Goal: Task Accomplishment & Management: Complete application form

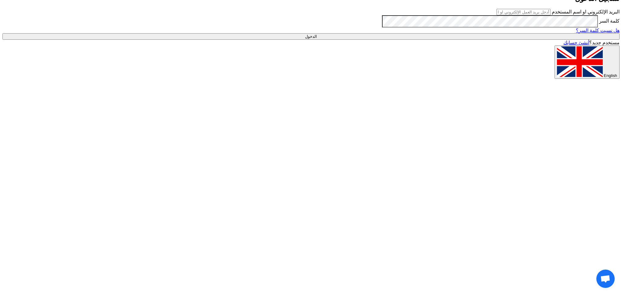
type input "[EMAIL_ADDRESS][DOMAIN_NAME]"
click at [475, 40] on input "الدخول" at bounding box center [310, 36] width 617 height 6
type input "Sign in"
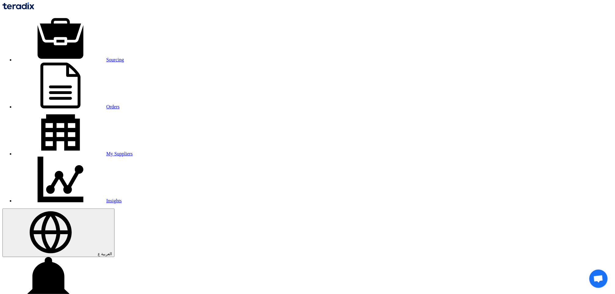
click at [124, 57] on link "Sourcing" at bounding box center [69, 59] width 109 height 5
paste input "10007818"
type input "10007818"
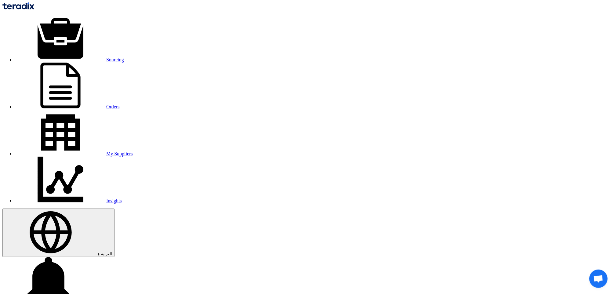
copy span "10007818"
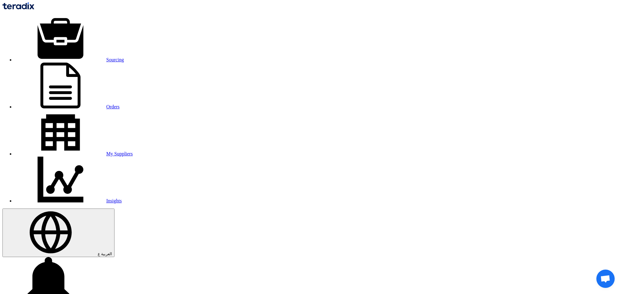
type input "[DATE]"
type input "10"
type input "00"
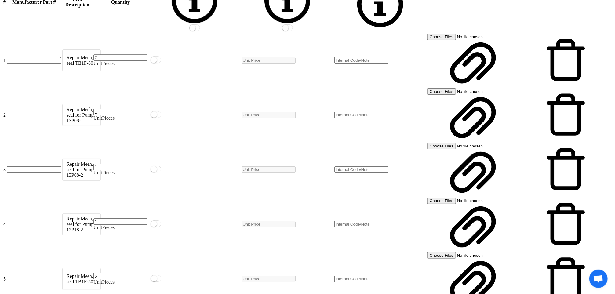
scroll to position [1146, 0]
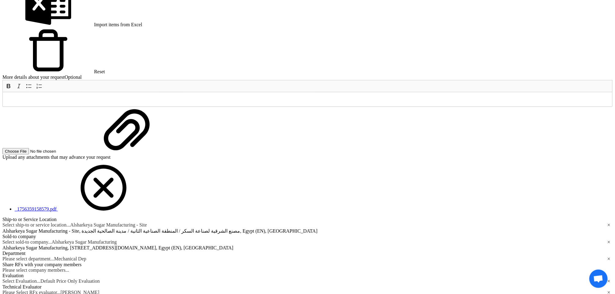
scroll to position [1329, 0]
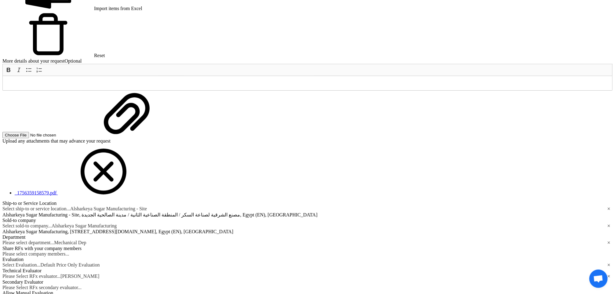
radio input "true"
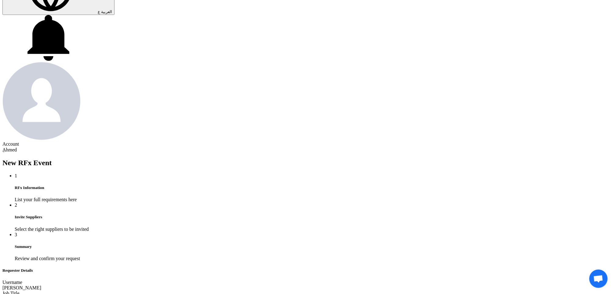
scroll to position [137, 0]
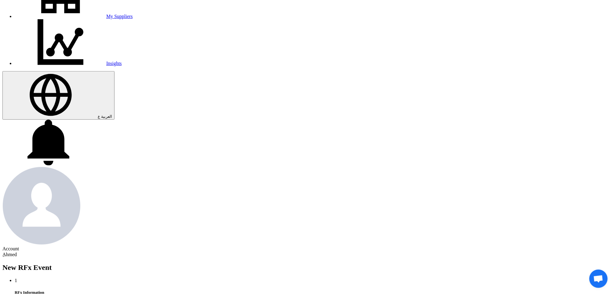
type input "[DATE]"
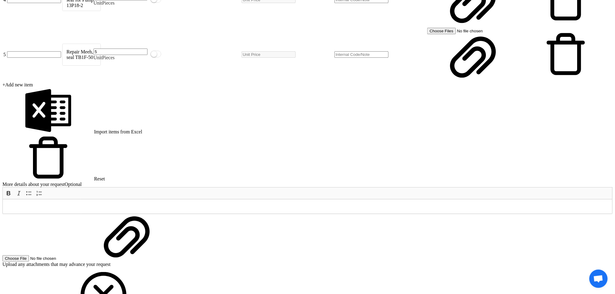
scroll to position [1329, 0]
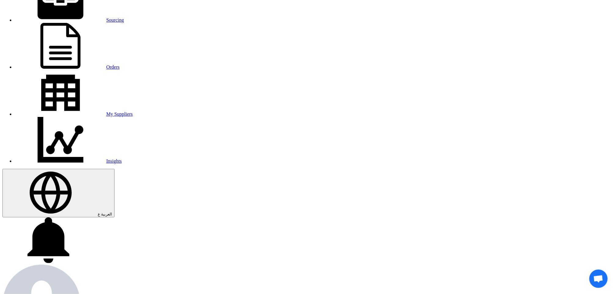
scroll to position [92, 0]
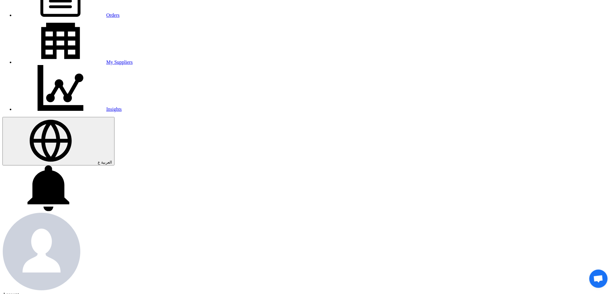
drag, startPoint x: 501, startPoint y: 138, endPoint x: 503, endPoint y: 136, distance: 3.2
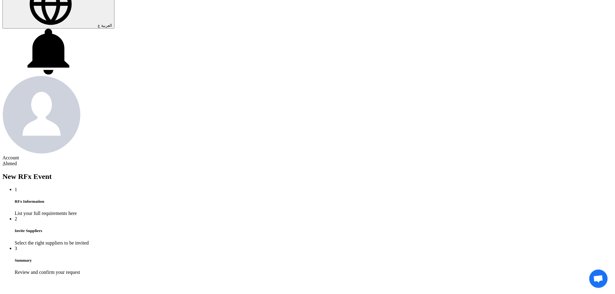
scroll to position [229, 0]
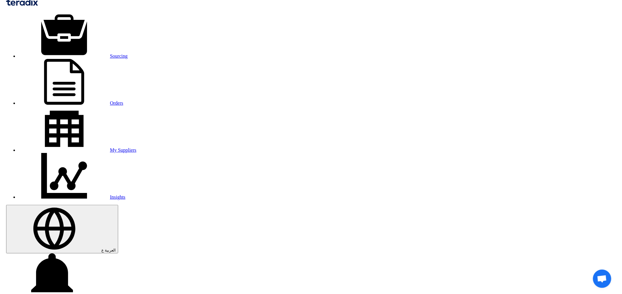
scroll to position [0, 0]
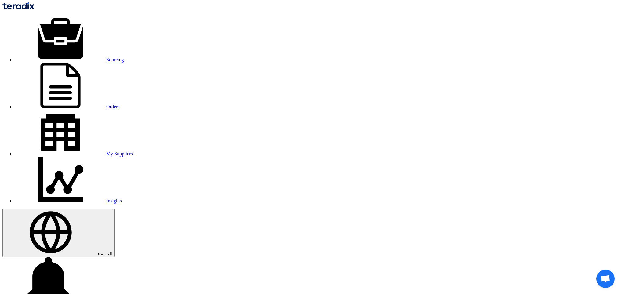
scroll to position [504, 0]
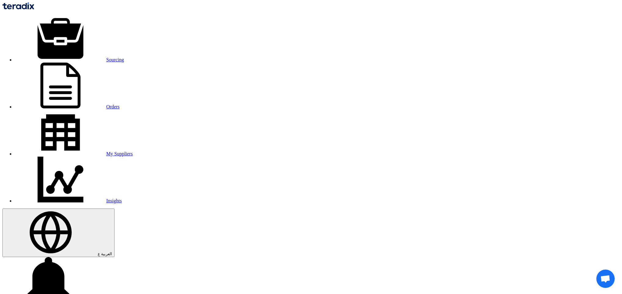
checkbox input "true"
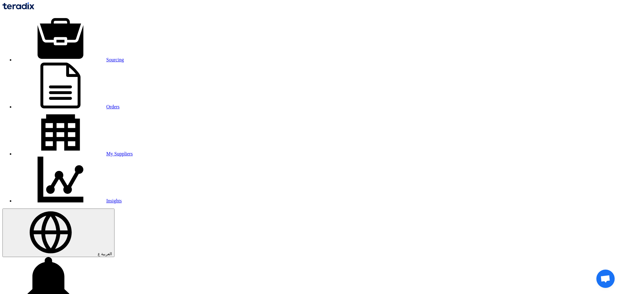
checkbox input "true"
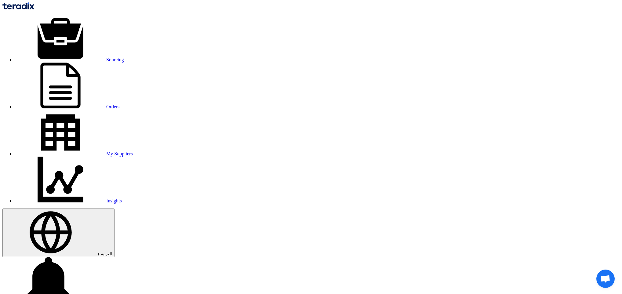
checkbox input "true"
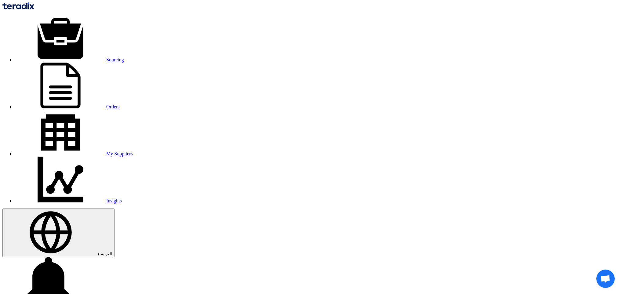
checkbox input "true"
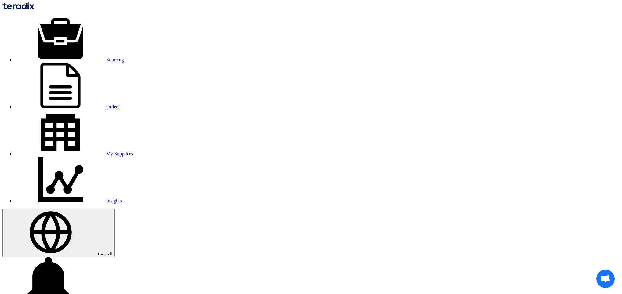
checkbox input "true"
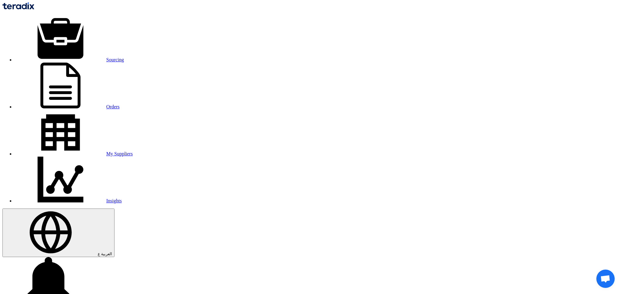
checkbox input "true"
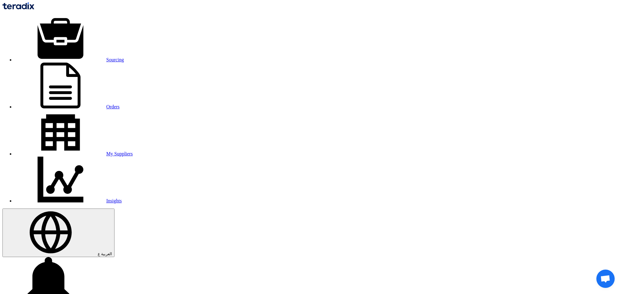
checkbox input "true"
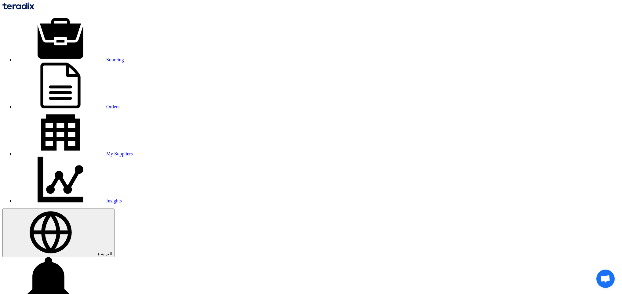
checkbox input "false"
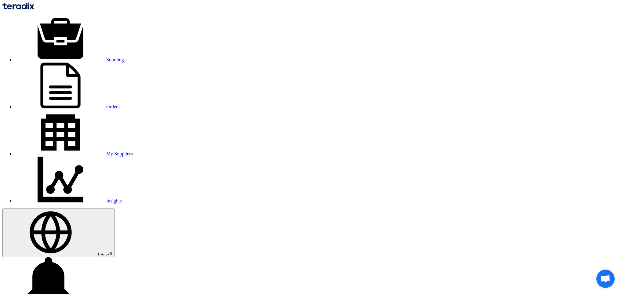
checkbox input "false"
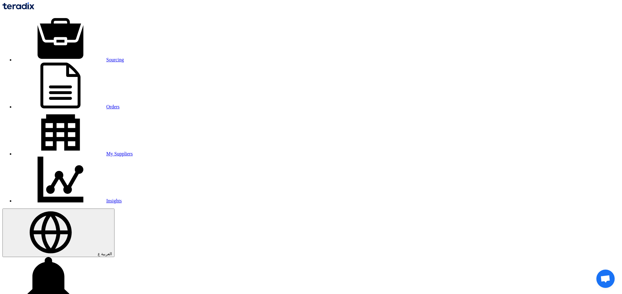
checkbox input "false"
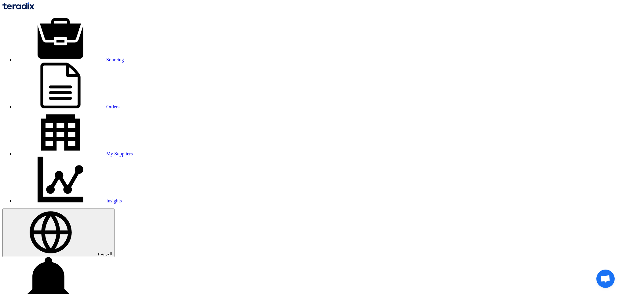
checkbox input "false"
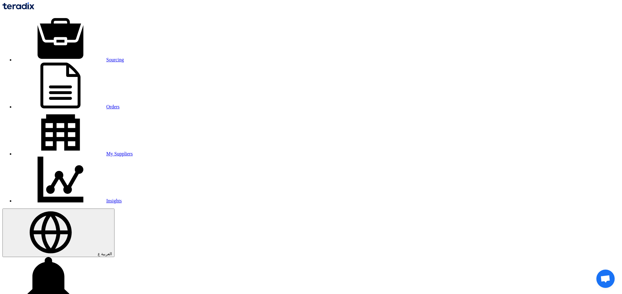
checkbox input "false"
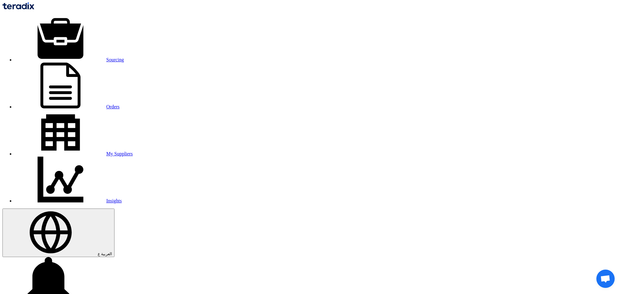
checkbox input "false"
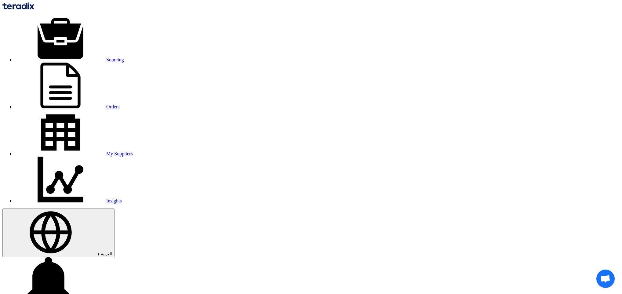
checkbox input "false"
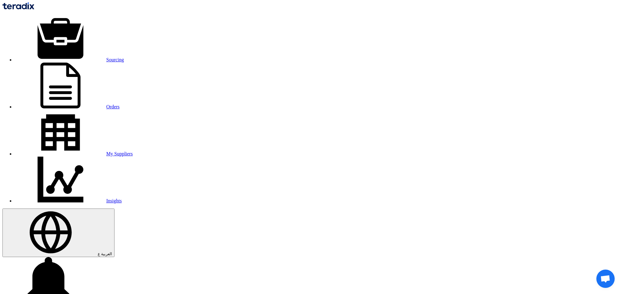
checkbox input "false"
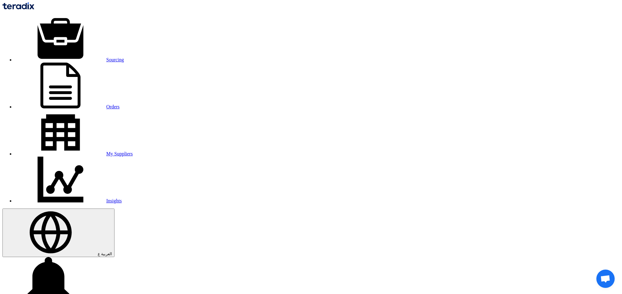
checkbox input "false"
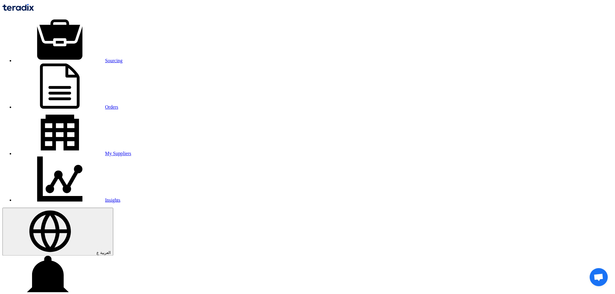
scroll to position [275, 0]
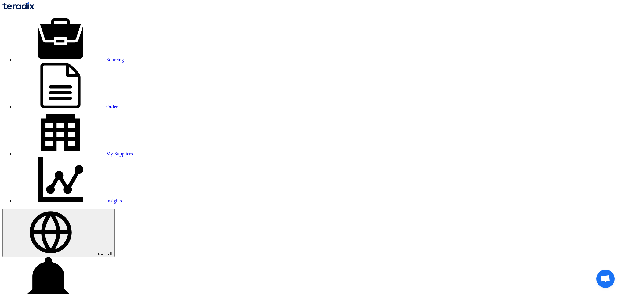
checkbox input "true"
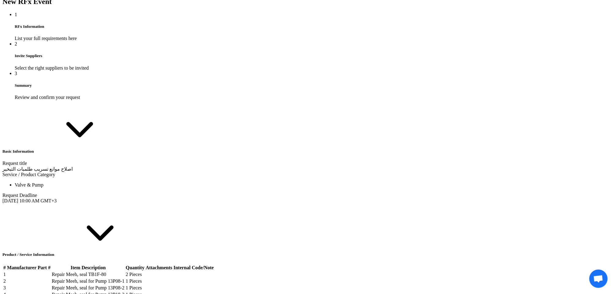
scroll to position [413, 0]
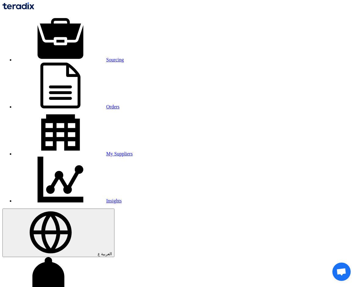
type input "71174"
click at [97, 104] on link "Orders" at bounding box center [67, 106] width 105 height 5
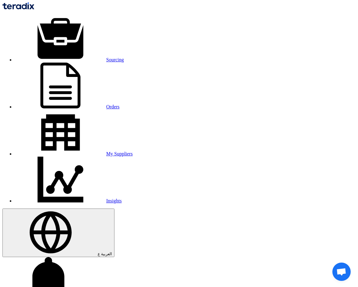
click at [96, 104] on link "Orders" at bounding box center [67, 106] width 105 height 5
click at [99, 104] on link "Orders" at bounding box center [67, 106] width 105 height 5
click at [90, 104] on link "Orders" at bounding box center [67, 106] width 105 height 5
click at [53, 57] on link "Sourcing" at bounding box center [69, 59] width 109 height 5
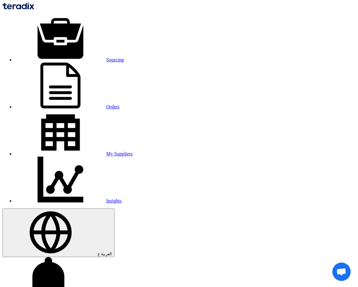
type input "71172"
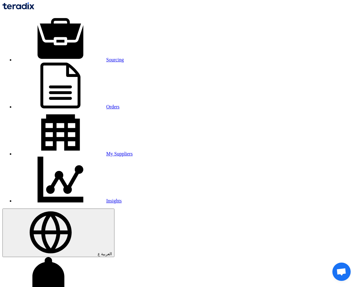
copy tr "Mec-seal for Pump 10P-13, D60"
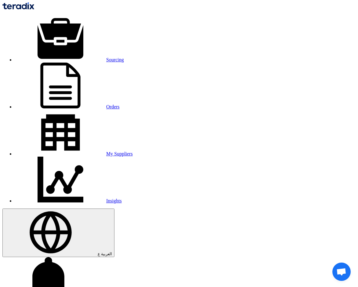
copy tr "Mec-seal for Pump 10P-28, D40"
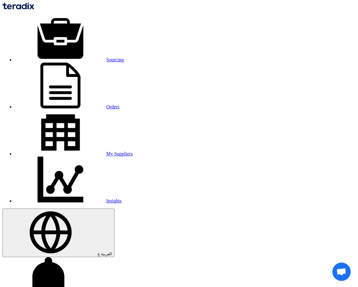
copy tr "Mec-seal for Pump 10P-05, D60"
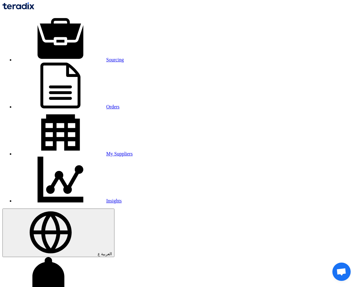
copy tr "Mec-seal for Pump 10P-18, D50"
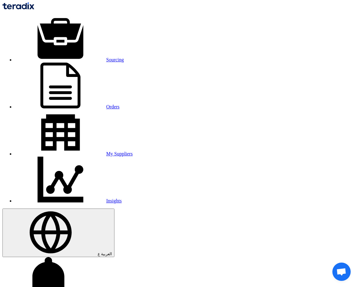
copy td "Pump"
copy tr "Mec-seal for Pump 10P-26, D60"
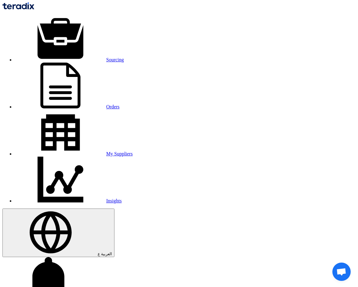
drag, startPoint x: 113, startPoint y: 190, endPoint x: 115, endPoint y: 203, distance: 13.2
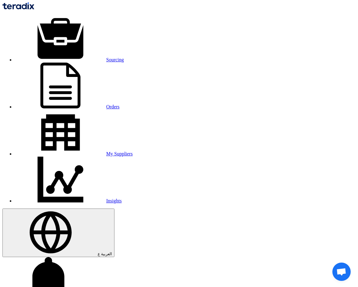
drag, startPoint x: 115, startPoint y: 203, endPoint x: 97, endPoint y: 190, distance: 21.4
drag, startPoint x: 97, startPoint y: 190, endPoint x: 86, endPoint y: 191, distance: 11.9
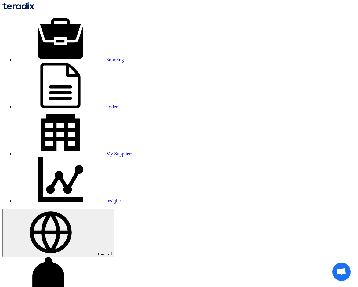
copy tr "Mec-seal for Pump 10P-05, D60"
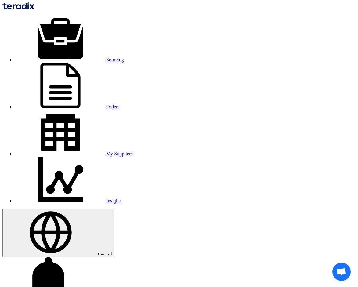
copy tr "Mec-seal for Pump 10P-18, D50"
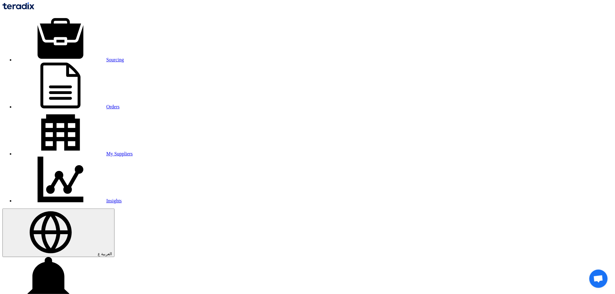
paste input "10007812"
type input "10007812"
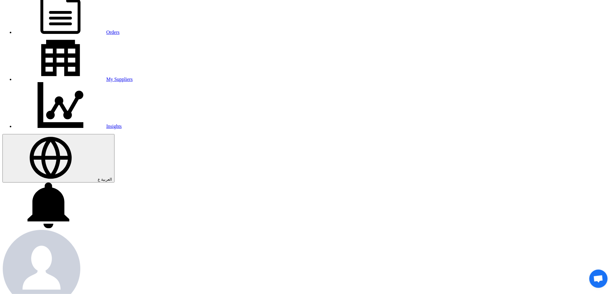
scroll to position [77, 0]
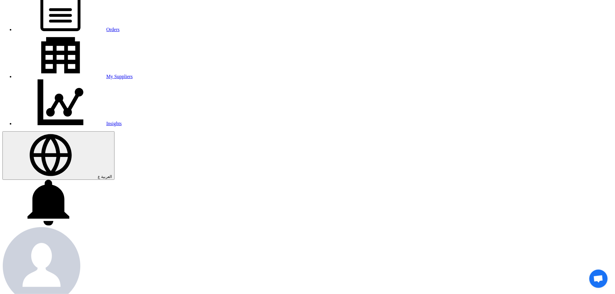
drag, startPoint x: 289, startPoint y: 147, endPoint x: 260, endPoint y: 148, distance: 29.1
drag, startPoint x: 260, startPoint y: 148, endPoint x: 282, endPoint y: 154, distance: 23.3
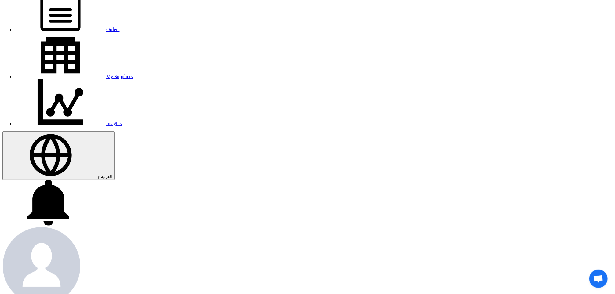
drag, startPoint x: 277, startPoint y: 147, endPoint x: 170, endPoint y: 141, distance: 107.1
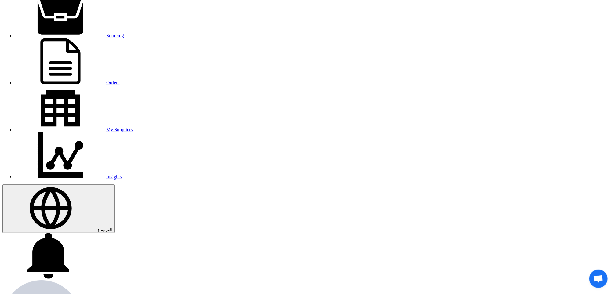
scroll to position [26, 0]
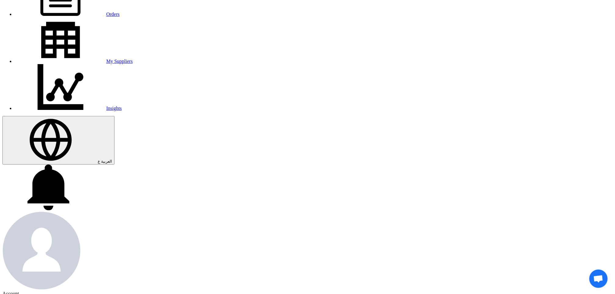
scroll to position [209, 0]
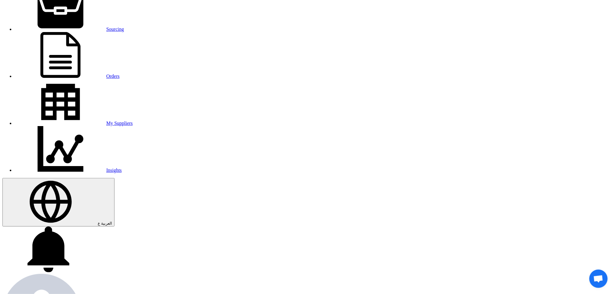
scroll to position [26, 0]
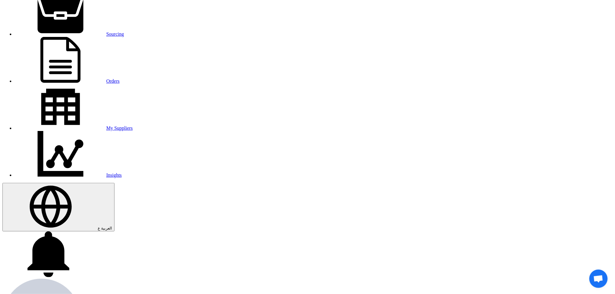
drag, startPoint x: 187, startPoint y: 187, endPoint x: 190, endPoint y: 192, distance: 4.9
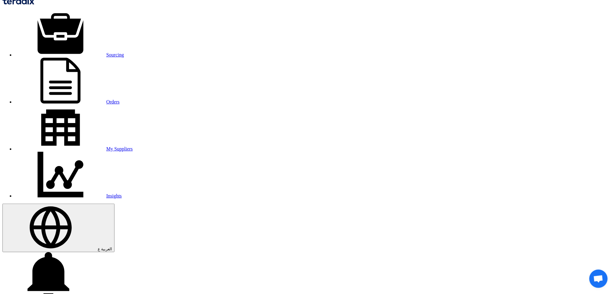
scroll to position [0, 0]
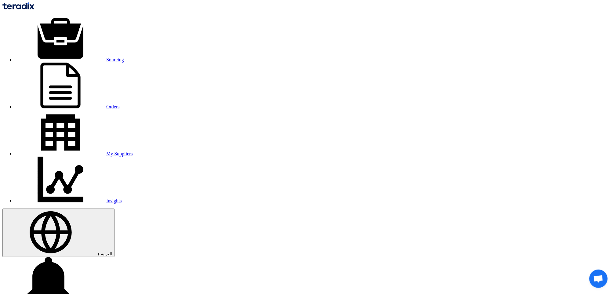
copy span "10007812"
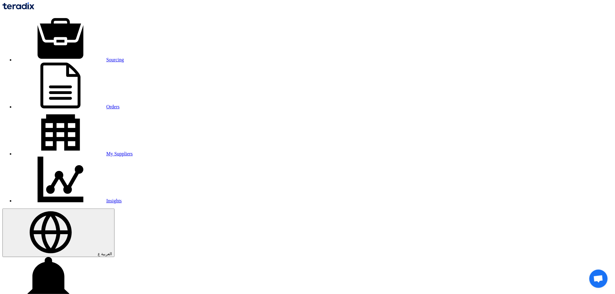
paste input "10007813"
type input "10007813"
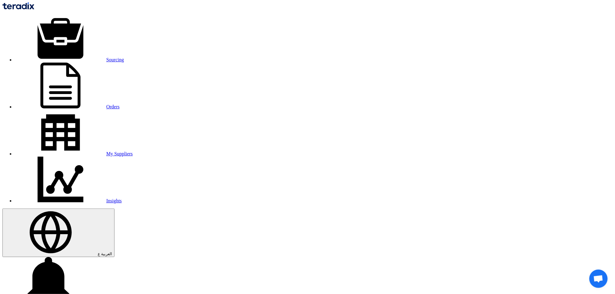
paste input "10007814"
type input "10007814"
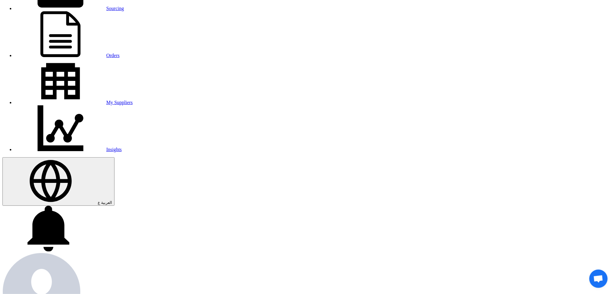
scroll to position [46, 0]
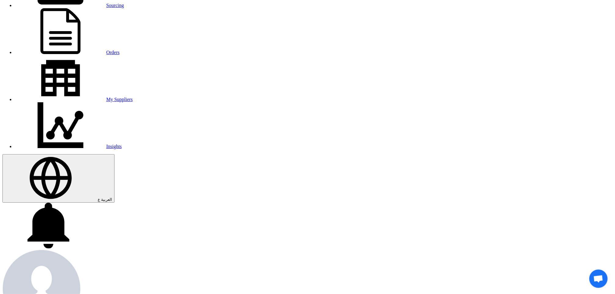
scroll to position [275, 0]
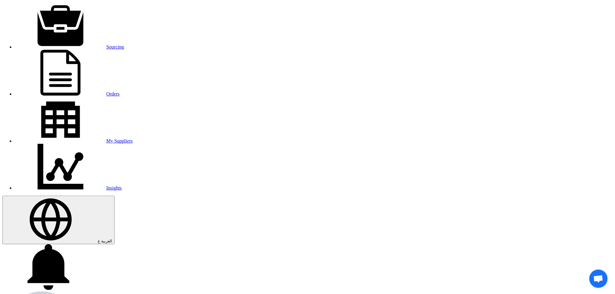
scroll to position [0, 0]
